Goal: Information Seeking & Learning: Learn about a topic

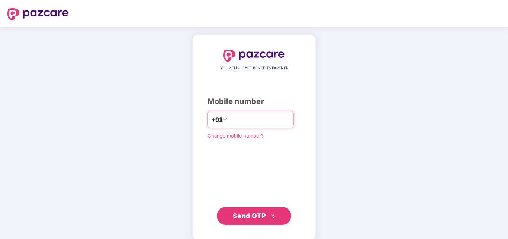
click at [234, 120] on input "number" at bounding box center [259, 120] width 61 height 12
type input "**********"
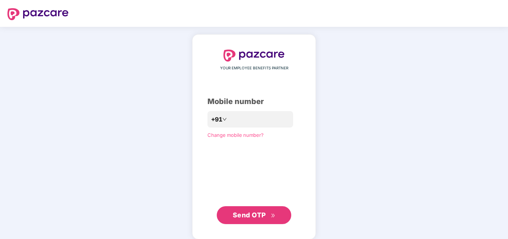
click at [268, 214] on span "Send OTP" at bounding box center [254, 215] width 43 height 10
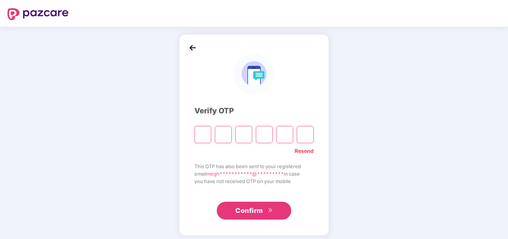
type input "*"
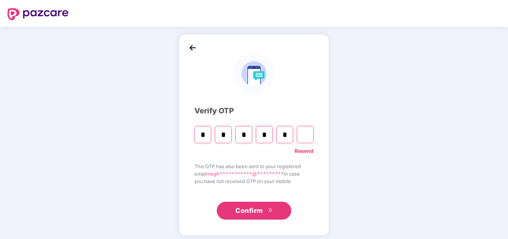
type input "*"
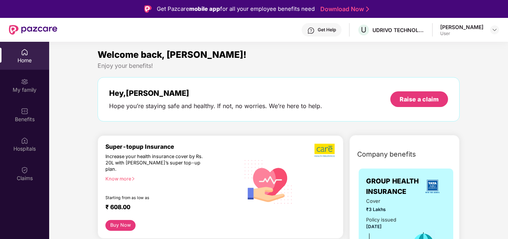
click at [500, 31] on header "Get Help U UDRIVO TECHNOLOGIES PRIVATE LIMITED [PERSON_NAME] User" at bounding box center [254, 30] width 508 height 24
click at [495, 31] on img at bounding box center [494, 30] width 6 height 6
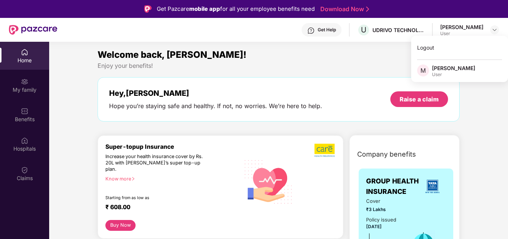
click at [454, 69] on div "[PERSON_NAME]" at bounding box center [453, 67] width 43 height 7
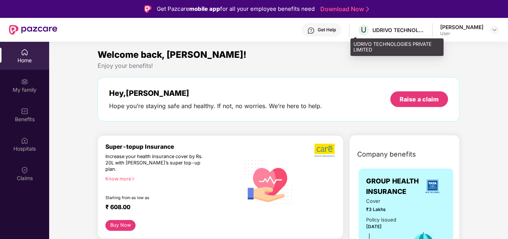
click at [390, 29] on div "UDRIVO TECHNOLOGIES PRIVATE LIMITED" at bounding box center [398, 29] width 52 height 7
click at [361, 29] on span "U" at bounding box center [364, 29] width 6 height 9
click at [357, 30] on span "U" at bounding box center [363, 29] width 13 height 13
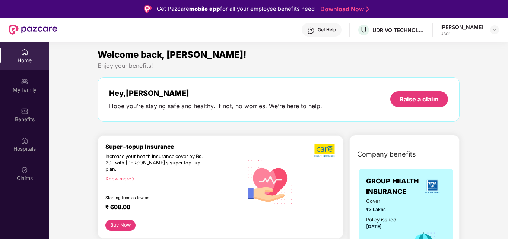
click at [476, 24] on div "[PERSON_NAME]" at bounding box center [461, 26] width 43 height 7
click at [498, 34] on div at bounding box center [494, 29] width 9 height 9
click at [496, 31] on img at bounding box center [494, 30] width 6 height 6
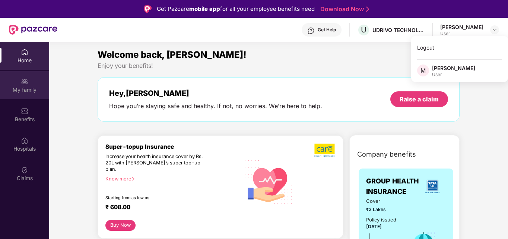
click at [24, 80] on img at bounding box center [24, 81] width 7 height 7
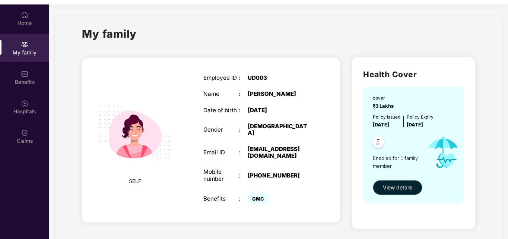
scroll to position [42, 0]
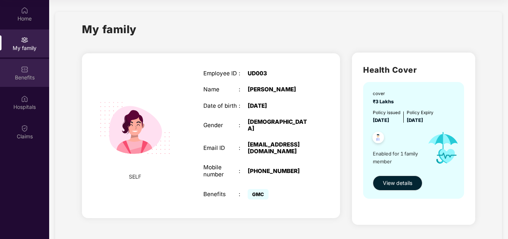
click at [23, 76] on div "Benefits" at bounding box center [24, 77] width 49 height 7
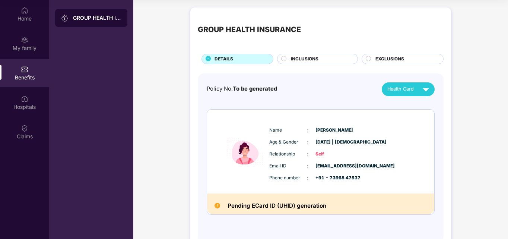
click at [314, 57] on span "INCLUSIONS" at bounding box center [305, 58] width 28 height 7
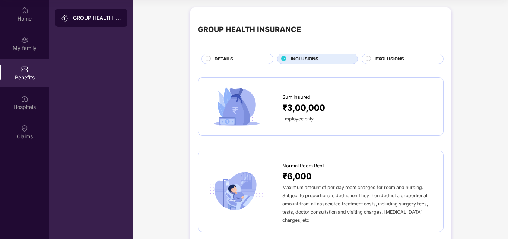
click at [391, 54] on div "EXCLUSIONS" at bounding box center [402, 59] width 82 height 10
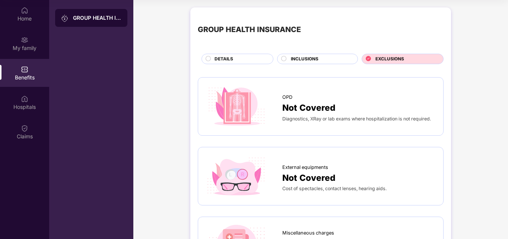
click at [207, 58] on circle at bounding box center [208, 58] width 5 height 5
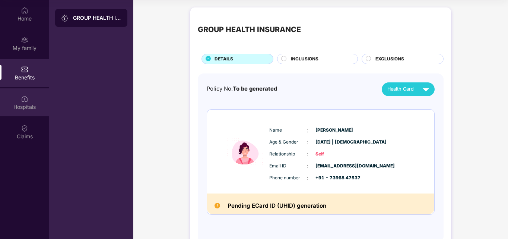
click at [15, 96] on div "Hospitals" at bounding box center [24, 102] width 49 height 28
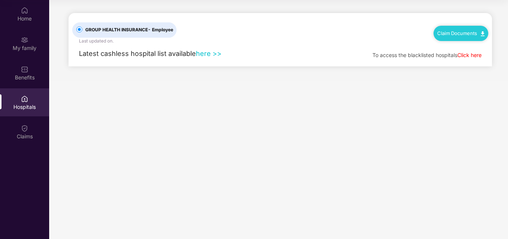
click at [207, 53] on link "here >>" at bounding box center [209, 53] width 26 height 8
click at [28, 140] on div "Claims" at bounding box center [24, 136] width 49 height 7
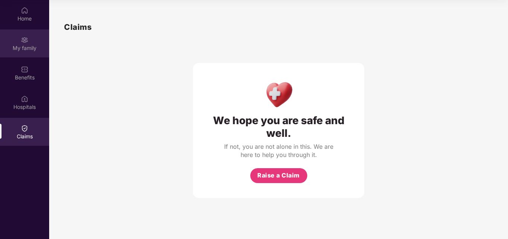
click at [26, 48] on div "My family" at bounding box center [24, 47] width 49 height 7
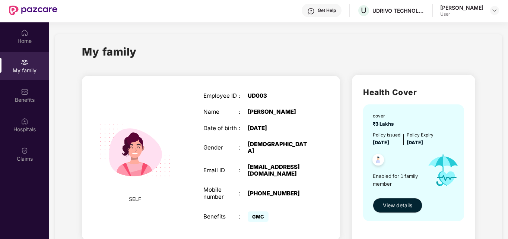
scroll to position [0, 0]
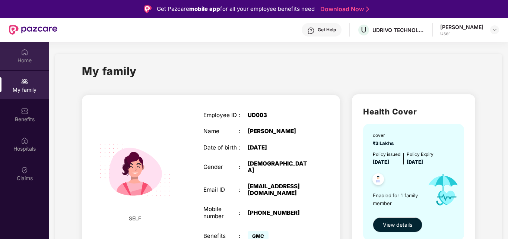
click at [30, 54] on div "Home" at bounding box center [24, 56] width 49 height 28
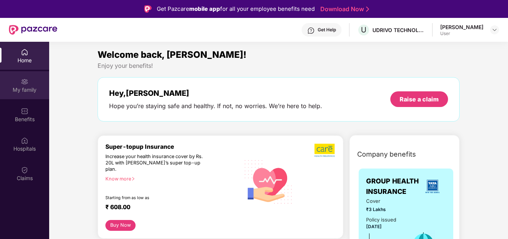
click at [29, 83] on div "My family" at bounding box center [24, 85] width 49 height 28
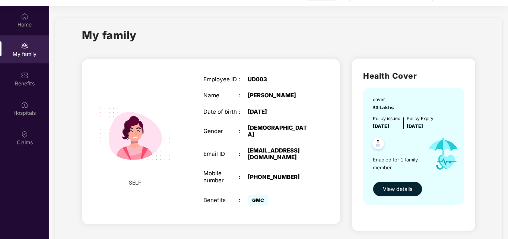
scroll to position [42, 0]
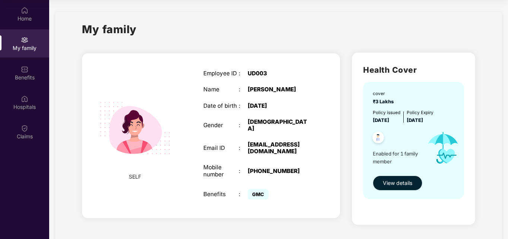
click at [410, 182] on span "View details" at bounding box center [397, 183] width 29 height 8
click at [23, 9] on img at bounding box center [24, 10] width 7 height 7
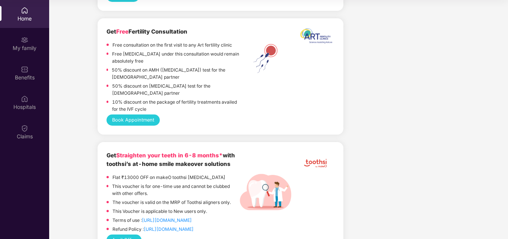
scroll to position [2195, 0]
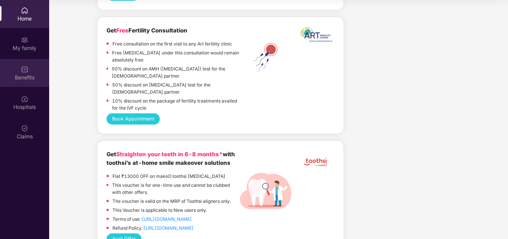
click at [22, 72] on img at bounding box center [24, 69] width 7 height 7
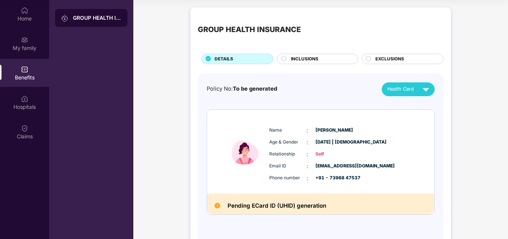
click at [486, 127] on div "GROUP HEALTH INSURANCE DETAILS INCLUSIONS EXCLUSIONS Policy No: To be generated…" at bounding box center [320, 132] width 374 height 257
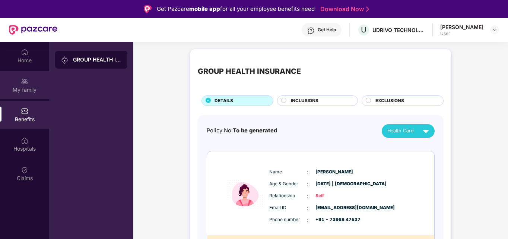
click at [25, 90] on div "My family" at bounding box center [24, 89] width 49 height 7
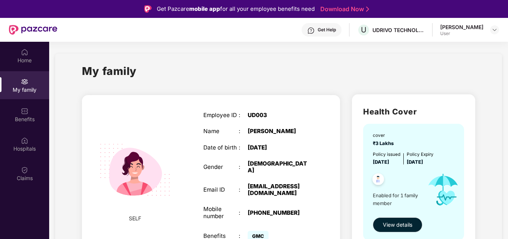
click at [327, 64] on div "My family" at bounding box center [278, 76] width 393 height 26
click at [240, 88] on div "My family" at bounding box center [278, 76] width 393 height 26
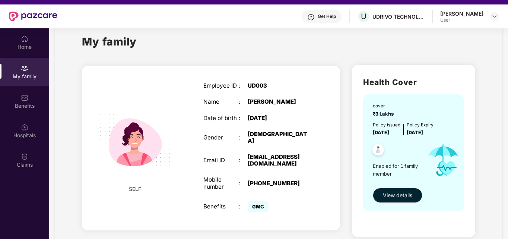
scroll to position [15, 0]
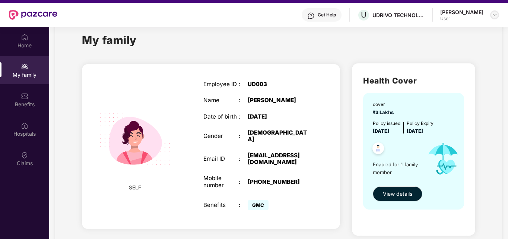
click at [494, 14] on img at bounding box center [494, 15] width 6 height 6
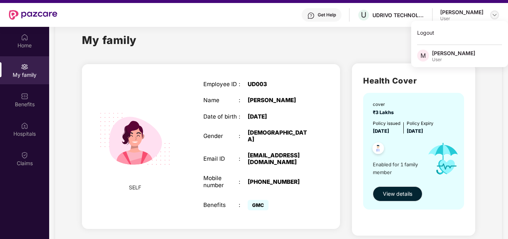
click at [494, 14] on img at bounding box center [494, 15] width 6 height 6
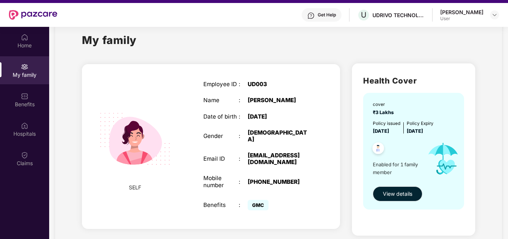
click at [321, 38] on div "My family" at bounding box center [278, 45] width 393 height 26
click at [253, 130] on div "[DEMOGRAPHIC_DATA]" at bounding box center [279, 135] width 62 height 13
click at [258, 112] on div "Employee ID : UD003 Name : [PERSON_NAME] Date of birth : [DEMOGRAPHIC_DATA] Gen…" at bounding box center [257, 146] width 122 height 150
click at [262, 119] on div "[DATE]" at bounding box center [279, 116] width 62 height 7
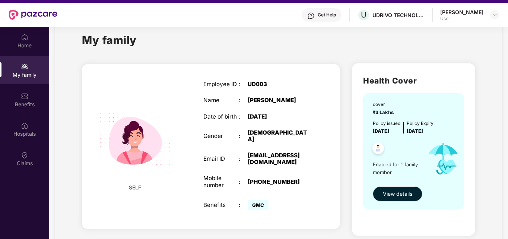
click at [262, 119] on div "[DATE]" at bounding box center [279, 116] width 62 height 7
click at [261, 131] on div "[DEMOGRAPHIC_DATA]" at bounding box center [279, 135] width 62 height 13
click at [262, 156] on div "[EMAIL_ADDRESS][DOMAIN_NAME]" at bounding box center [279, 158] width 62 height 13
click at [267, 178] on div "[PHONE_NUMBER]" at bounding box center [279, 181] width 62 height 7
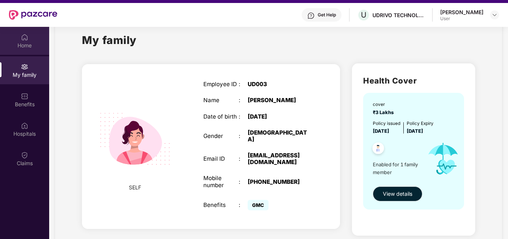
click at [34, 45] on div "Home" at bounding box center [24, 44] width 49 height 7
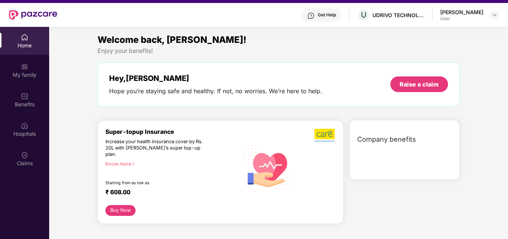
scroll to position [0, 0]
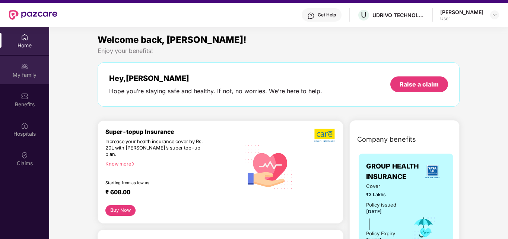
click at [29, 71] on div "My family" at bounding box center [24, 74] width 49 height 7
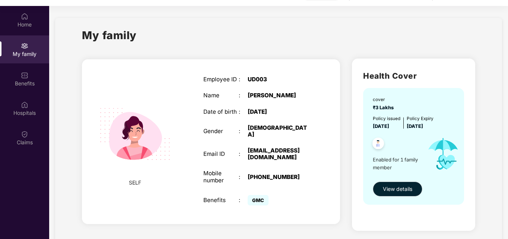
scroll to position [42, 0]
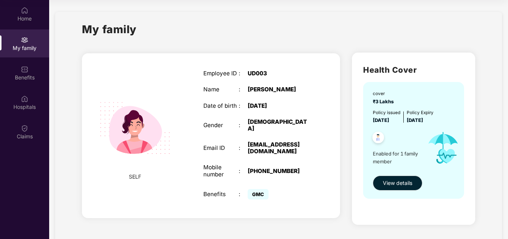
click at [376, 138] on img at bounding box center [378, 138] width 18 height 18
click at [388, 117] on div "Policy issued [DATE]" at bounding box center [387, 116] width 28 height 15
click at [495, 122] on div "My family SELF Employee ID : UD003 Name : [PERSON_NAME] Date of birth : [DEMOGR…" at bounding box center [278, 127] width 447 height 231
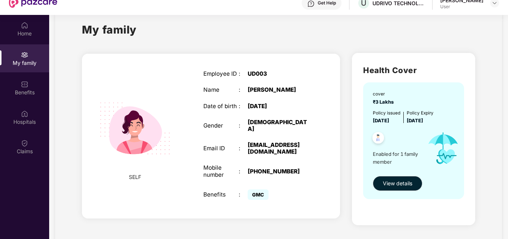
scroll to position [15, 0]
click at [386, 101] on span "₹3 Lakhs" at bounding box center [384, 102] width 23 height 6
click at [389, 117] on div "Policy issued [DATE]" at bounding box center [387, 116] width 28 height 15
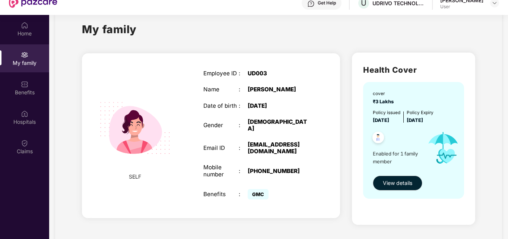
click at [389, 117] on div "Policy issued [DATE]" at bounding box center [387, 116] width 28 height 15
click at [389, 121] on span "[DATE]" at bounding box center [381, 120] width 16 height 6
click at [402, 128] on div "Enabled for 1 family member" at bounding box center [397, 147] width 48 height 47
click at [380, 122] on span "[DATE]" at bounding box center [381, 120] width 16 height 6
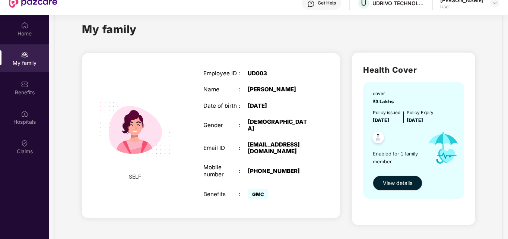
click at [380, 122] on span "[DATE]" at bounding box center [381, 120] width 16 height 6
click at [395, 125] on div "Enabled for 1 family member" at bounding box center [397, 147] width 48 height 47
click at [385, 122] on span "[DATE]" at bounding box center [381, 120] width 16 height 6
click at [393, 129] on div "Enabled for 1 family member" at bounding box center [397, 147] width 48 height 47
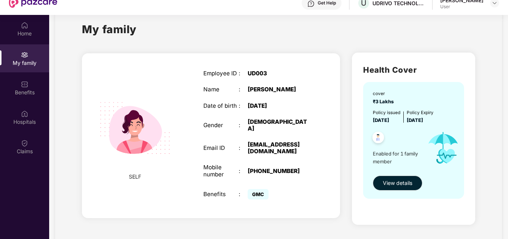
click at [383, 119] on span "[DATE]" at bounding box center [381, 120] width 16 height 6
click at [376, 119] on span "[DATE]" at bounding box center [381, 120] width 16 height 6
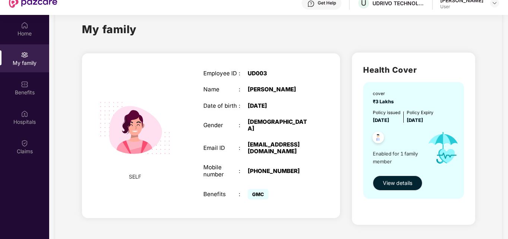
click at [391, 133] on div at bounding box center [395, 138] width 52 height 18
click at [379, 119] on span "[DATE]" at bounding box center [381, 120] width 16 height 6
click at [387, 120] on span "[DATE]" at bounding box center [381, 120] width 16 height 6
click at [395, 131] on div at bounding box center [395, 138] width 52 height 18
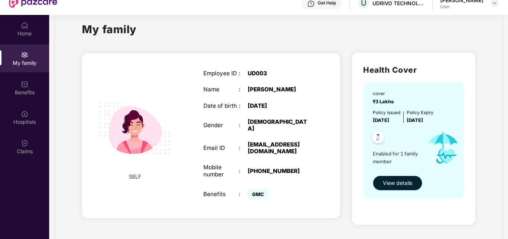
click at [116, 31] on h1 "My family" at bounding box center [109, 29] width 55 height 17
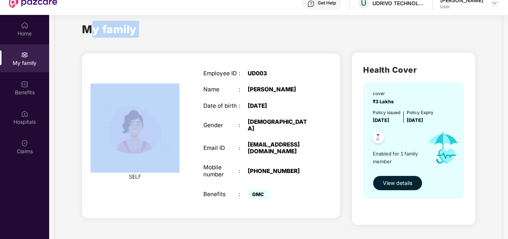
click at [116, 31] on h1 "My family" at bounding box center [109, 29] width 55 height 17
click at [157, 39] on div "My family" at bounding box center [278, 34] width 393 height 26
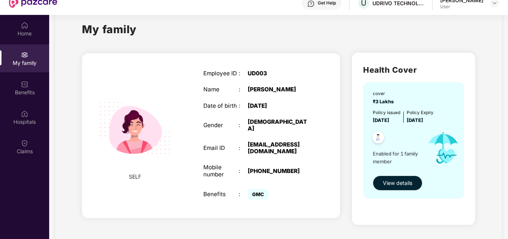
click at [389, 118] on span "[DATE]" at bounding box center [381, 120] width 16 height 6
click at [379, 111] on div "Policy issued" at bounding box center [387, 112] width 28 height 7
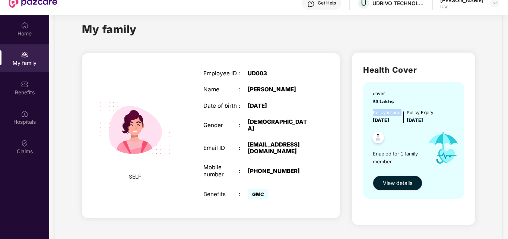
click at [379, 111] on div "Policy issued" at bounding box center [387, 112] width 28 height 7
click at [384, 122] on span "[DATE]" at bounding box center [381, 120] width 16 height 6
click at [211, 144] on div "Email ID" at bounding box center [221, 147] width 36 height 7
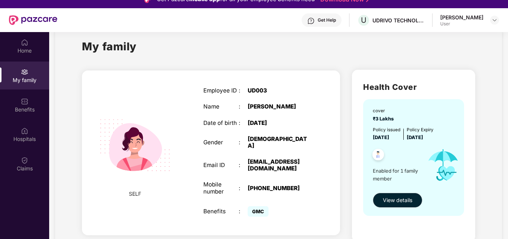
scroll to position [0, 0]
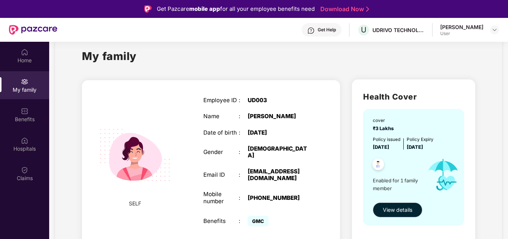
click at [265, 194] on div "[PHONE_NUMBER]" at bounding box center [279, 197] width 62 height 7
click at [250, 171] on div "[EMAIL_ADDRESS][DOMAIN_NAME]" at bounding box center [279, 174] width 62 height 13
click at [262, 113] on div "[PERSON_NAME]" at bounding box center [279, 116] width 62 height 7
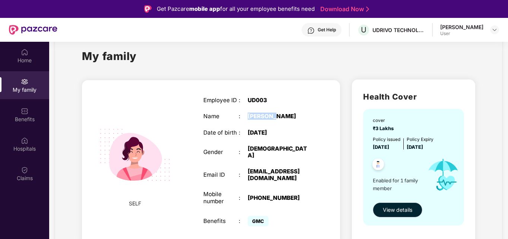
click at [262, 113] on div "[PERSON_NAME]" at bounding box center [279, 116] width 62 height 7
click at [256, 97] on div "UD003" at bounding box center [279, 100] width 62 height 7
click at [267, 129] on div "[DATE]" at bounding box center [279, 132] width 62 height 7
click at [269, 138] on div "Employee ID : UD003 Name : [PERSON_NAME] Date of birth : [DEMOGRAPHIC_DATA] Gen…" at bounding box center [257, 162] width 122 height 150
click at [271, 158] on div "Employee ID : UD003 Name : [PERSON_NAME] Date of birth : [DEMOGRAPHIC_DATA] Gen…" at bounding box center [257, 162] width 122 height 150
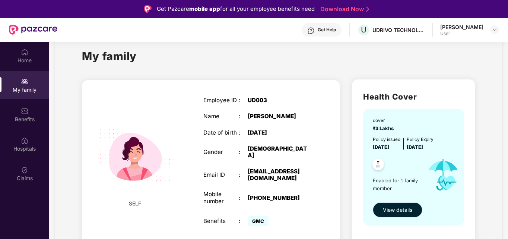
click at [399, 211] on span "View details" at bounding box center [397, 209] width 29 height 8
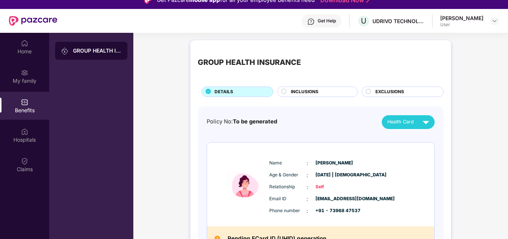
scroll to position [6, 0]
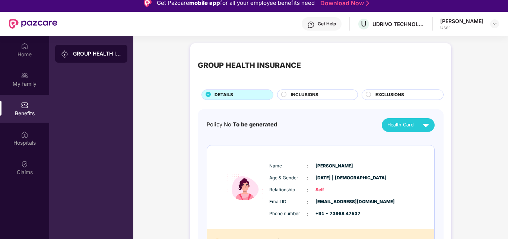
click at [317, 95] on span "INCLUSIONS" at bounding box center [305, 94] width 28 height 7
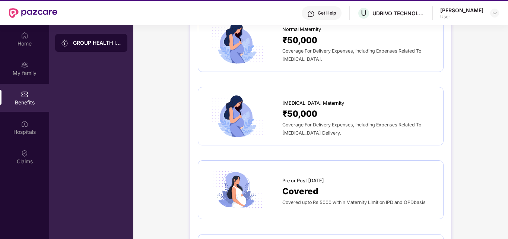
scroll to position [0, 0]
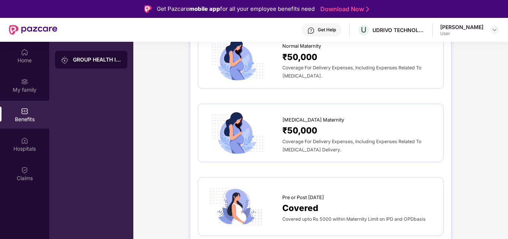
click at [481, 82] on div "GROUP HEALTH INSURANCE DETAILS INCLUSIONS EXCLUSIONS Sum Insured ₹3,00,000 Empl…" at bounding box center [320, 79] width 374 height 1707
